Goal: Information Seeking & Learning: Learn about a topic

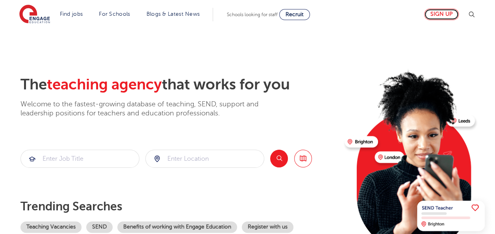
click at [431, 12] on link "Sign up" at bounding box center [441, 14] width 35 height 11
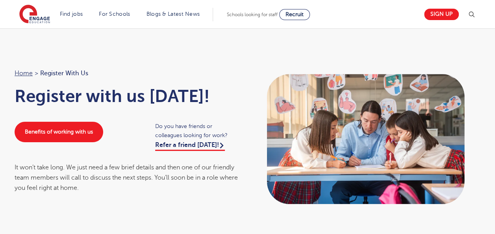
click at [427, 13] on div "Sign up" at bounding box center [447, 15] width 57 height 16
click at [447, 10] on link "Sign up" at bounding box center [441, 14] width 35 height 11
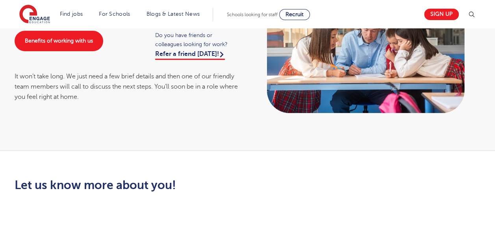
scroll to position [87, 0]
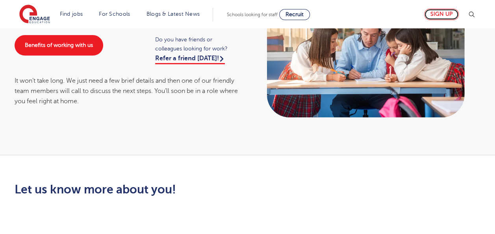
click at [438, 9] on link "Sign up" at bounding box center [441, 14] width 35 height 11
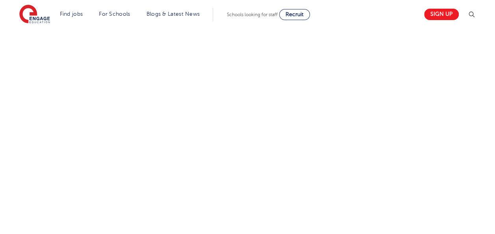
scroll to position [324, 0]
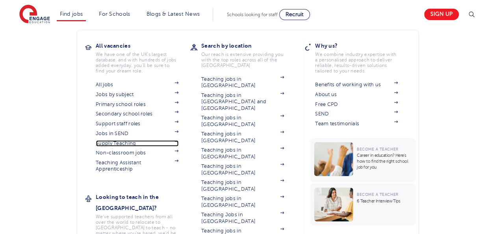
click at [121, 143] on link "Supply Teaching" at bounding box center [137, 143] width 83 height 6
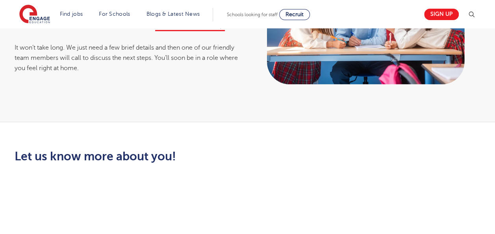
scroll to position [119, 0]
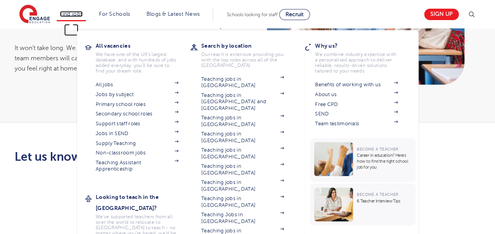
click at [69, 13] on link "Find jobs" at bounding box center [71, 14] width 23 height 6
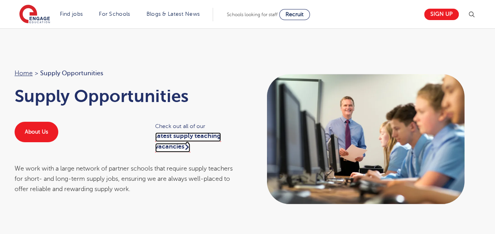
click at [183, 139] on link "latest supply teaching vacancies" at bounding box center [188, 142] width 66 height 20
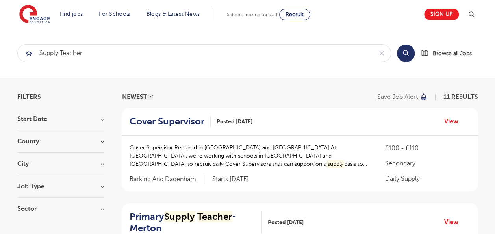
click at [67, 158] on section "Start Date [DATE] [DATE] Show more County Barking And [GEOGRAPHIC_DATA] 5 [GEOG…" at bounding box center [60, 168] width 87 height 104
click at [89, 162] on h3 "City" at bounding box center [60, 164] width 87 height 6
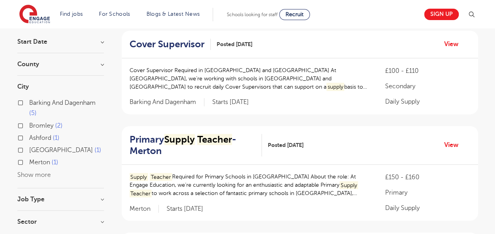
scroll to position [90, 0]
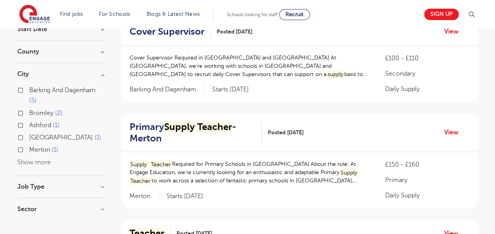
click at [35, 162] on button "Show more" at bounding box center [33, 162] width 33 height 7
click at [40, 173] on button "Show less" at bounding box center [31, 174] width 28 height 7
click at [58, 188] on h3 "Job Type" at bounding box center [60, 187] width 87 height 6
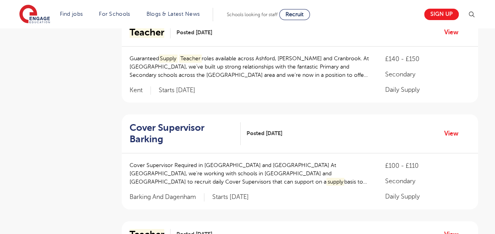
scroll to position [387, 0]
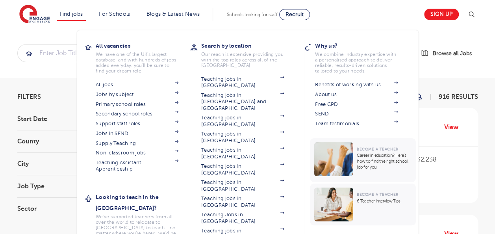
click at [74, 18] on li "Find jobs All vacancies We have one of the UK's largest database. and with hund…" at bounding box center [72, 14] width 30 height 13
click at [249, 228] on link "Teaching jobs in [GEOGRAPHIC_DATA]" at bounding box center [242, 234] width 83 height 13
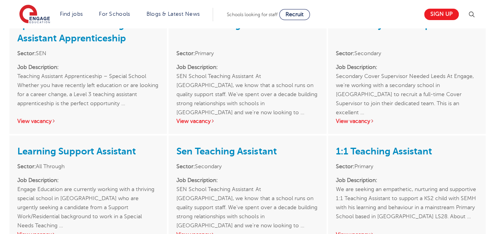
scroll to position [1598, 0]
click at [49, 231] on link "View vacancy" at bounding box center [36, 234] width 39 height 6
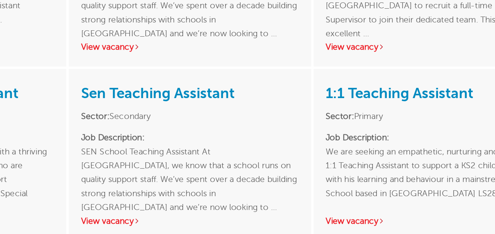
scroll to position [1649, 0]
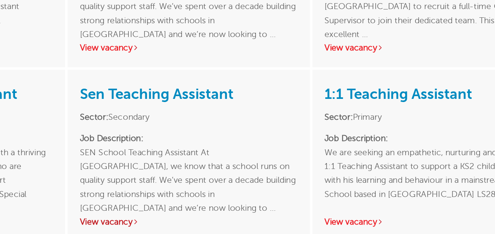
click at [212, 181] on link "View vacancy" at bounding box center [195, 184] width 39 height 6
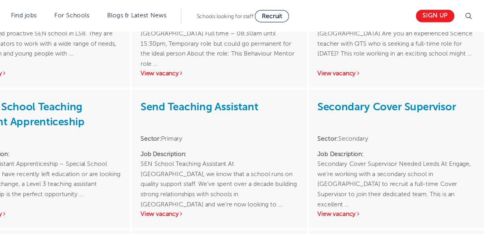
scroll to position [1525, 0]
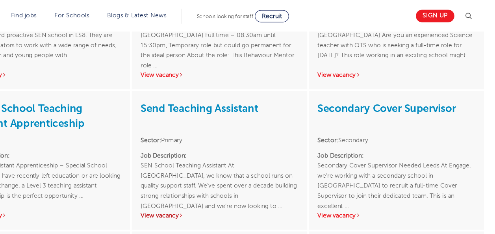
click at [200, 191] on link "View vacancy" at bounding box center [195, 194] width 39 height 6
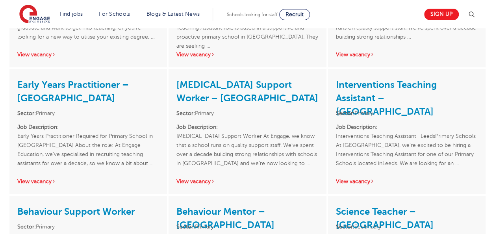
scroll to position [1298, 0]
click at [198, 179] on link "View vacancy" at bounding box center [195, 182] width 39 height 6
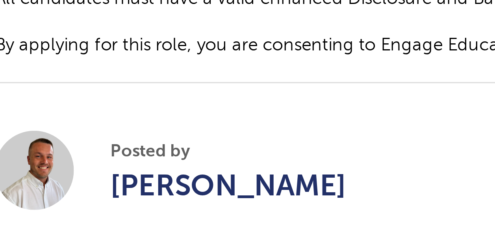
scroll to position [424, 0]
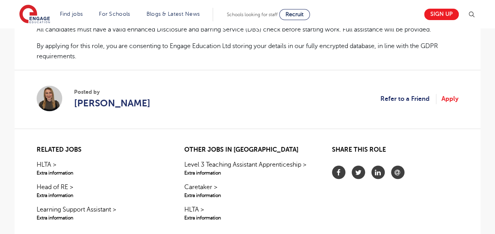
scroll to position [578, 0]
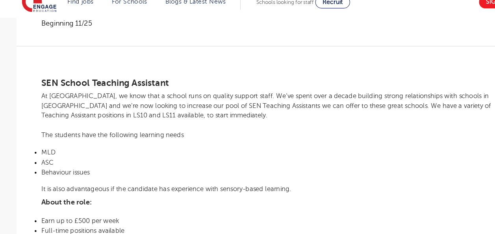
scroll to position [174, 0]
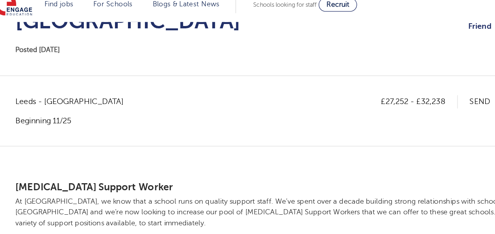
scroll to position [119, 0]
